Goal: Find specific page/section: Find specific page/section

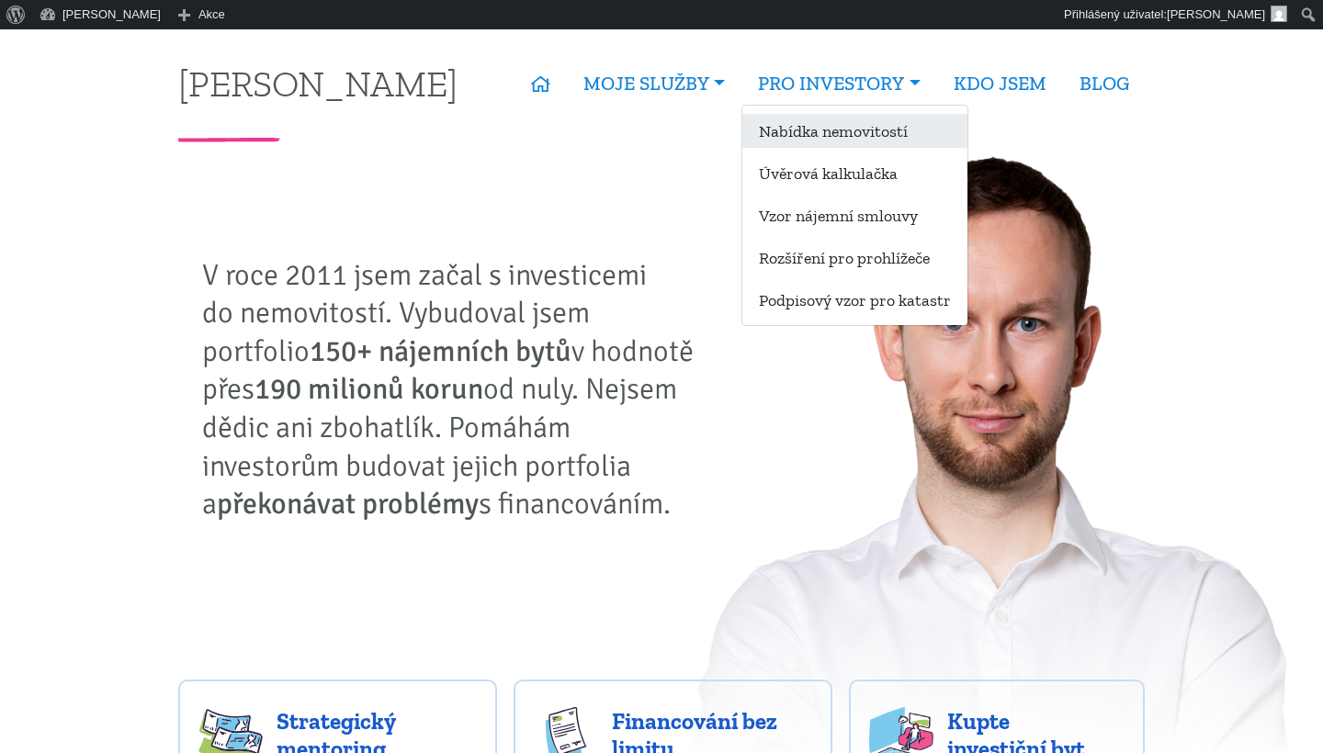
click at [825, 141] on link "Nabídka nemovitostí" at bounding box center [854, 131] width 225 height 34
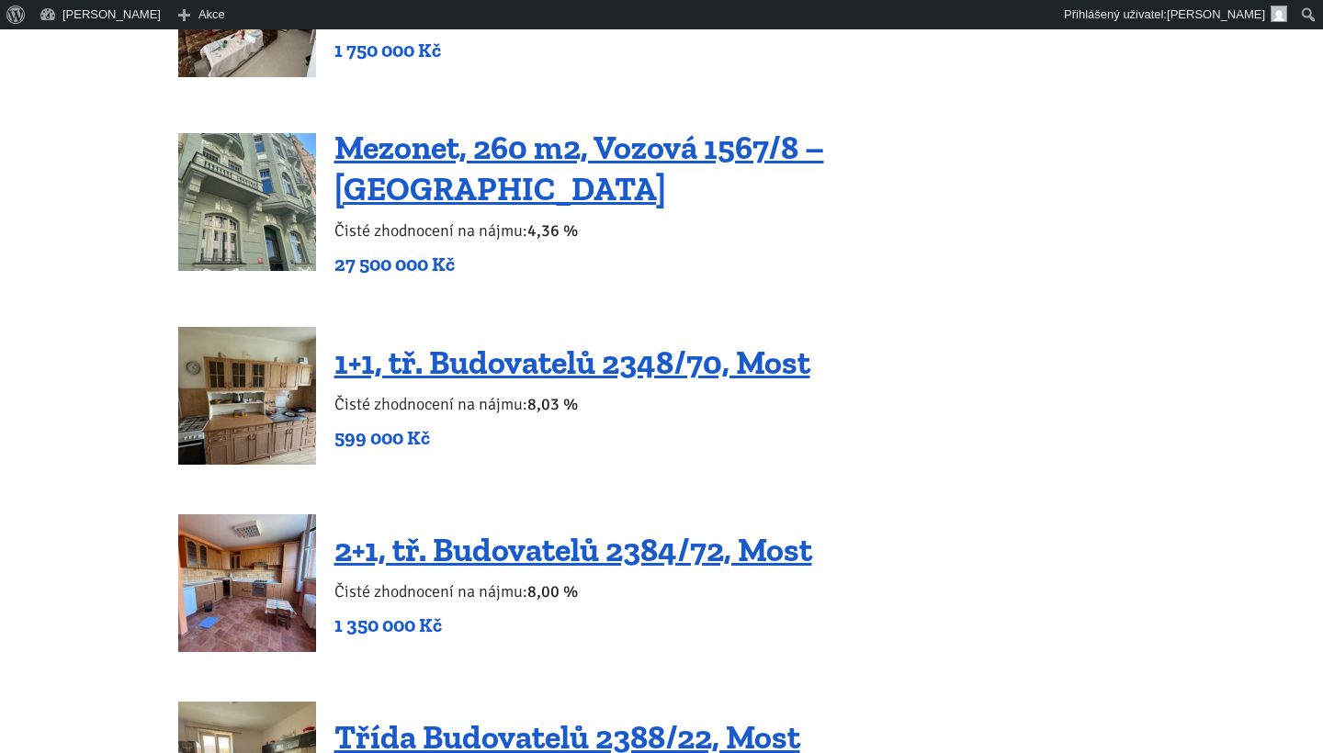
scroll to position [3205, 0]
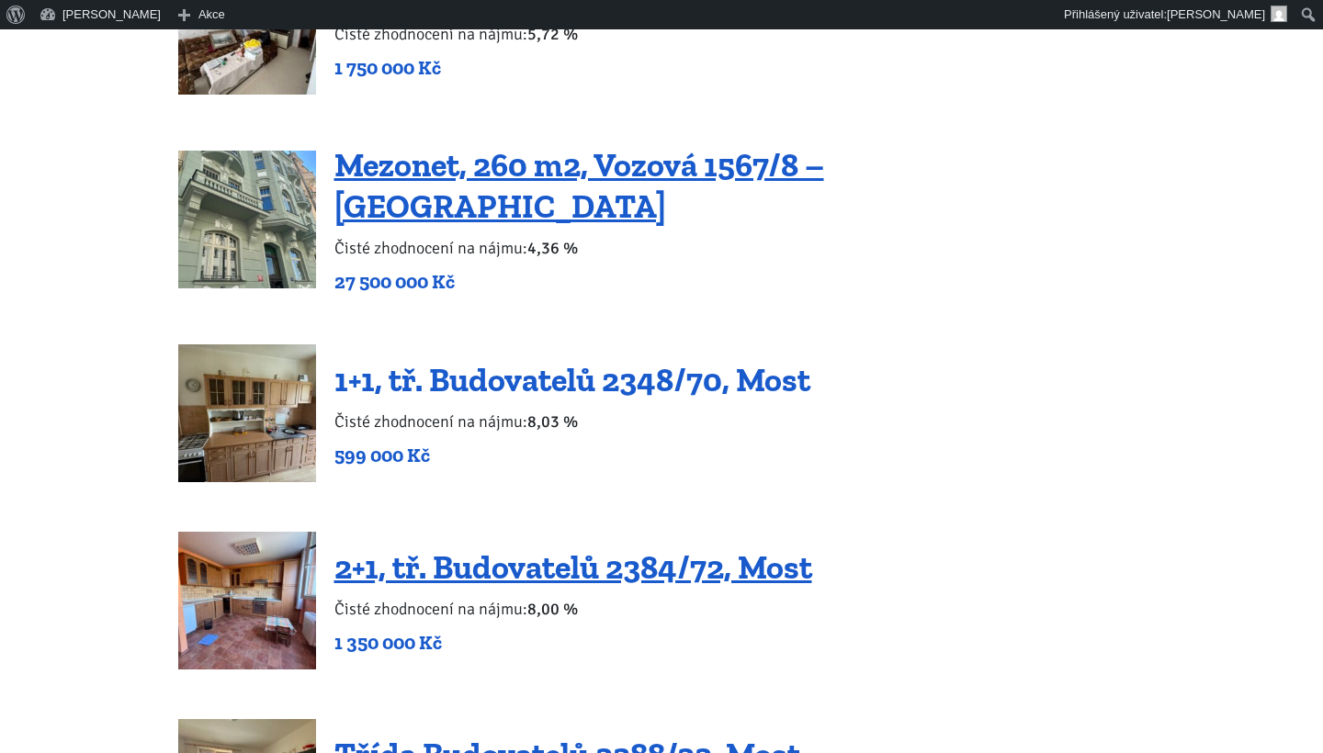
click at [474, 360] on link "1+1, tř. Budovatelů 2348/70, Most" at bounding box center [572, 380] width 476 height 40
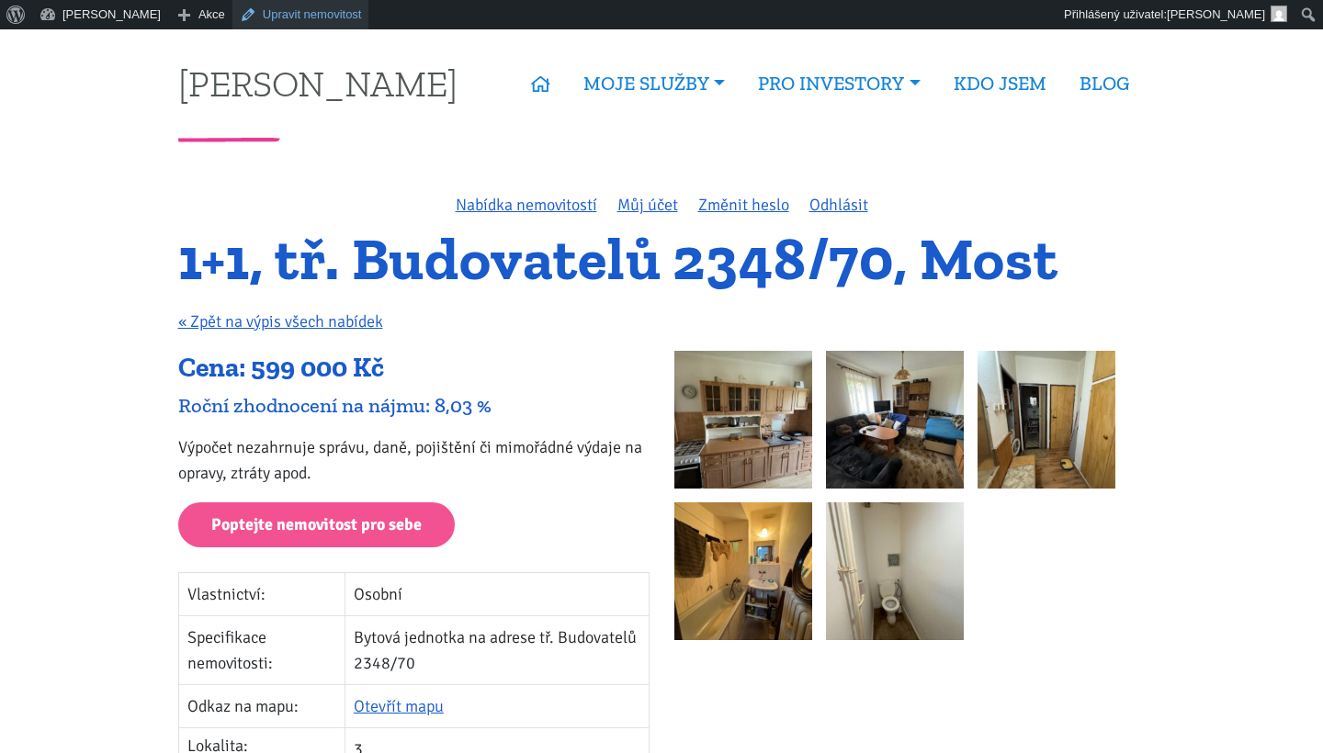
click at [261, 20] on link "Upravit nemovitost" at bounding box center [300, 14] width 137 height 29
